Goal: Find specific page/section: Find specific page/section

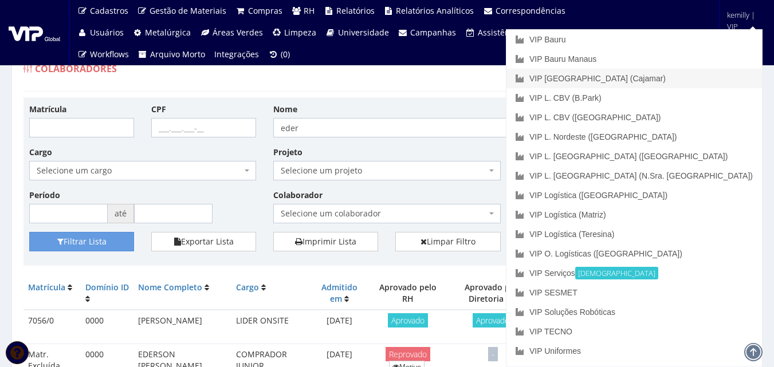
click at [677, 75] on link "VIP [GEOGRAPHIC_DATA] (Cajamar)" at bounding box center [633, 78] width 255 height 19
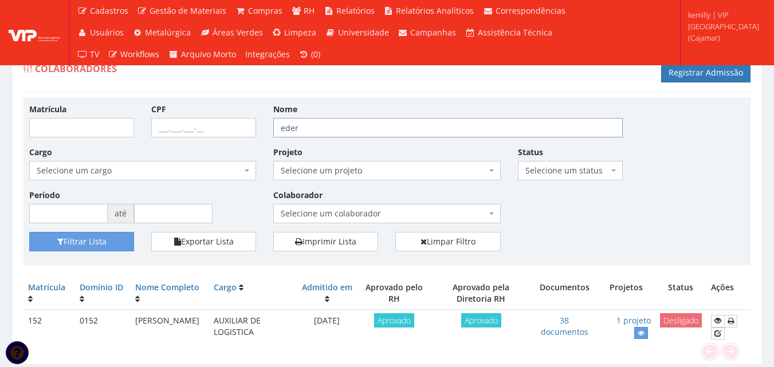
drag, startPoint x: 324, startPoint y: 125, endPoint x: 196, endPoint y: 124, distance: 128.3
click at [196, 124] on div "Matrícula CPF Nome eder Cargo Selecione um cargo G1046 D0029 - 4110-05 - AGENTE…" at bounding box center [387, 167] width 732 height 129
type input "jaqueline"
click at [29, 232] on button "Filtrar Lista" at bounding box center [81, 241] width 105 height 19
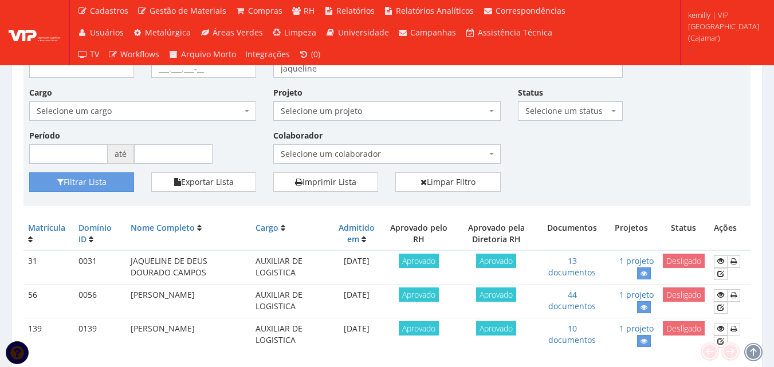
scroll to position [104, 0]
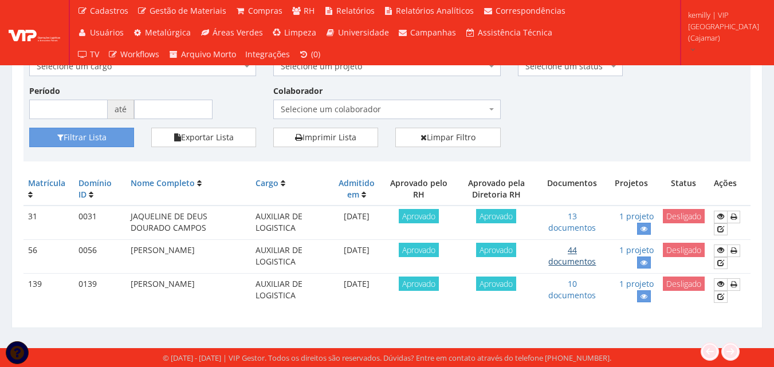
click at [580, 261] on link "44 documentos" at bounding box center [572, 256] width 48 height 22
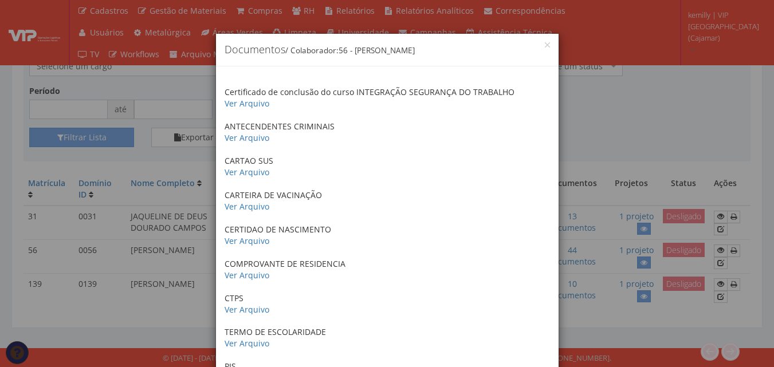
scroll to position [0, 0]
click at [597, 65] on div "× Documentos / Colaborador: 56 - JAQUELINE PEREIRA GONCALVES Certificado de con…" at bounding box center [387, 183] width 774 height 367
